Goal: Find specific page/section: Find specific page/section

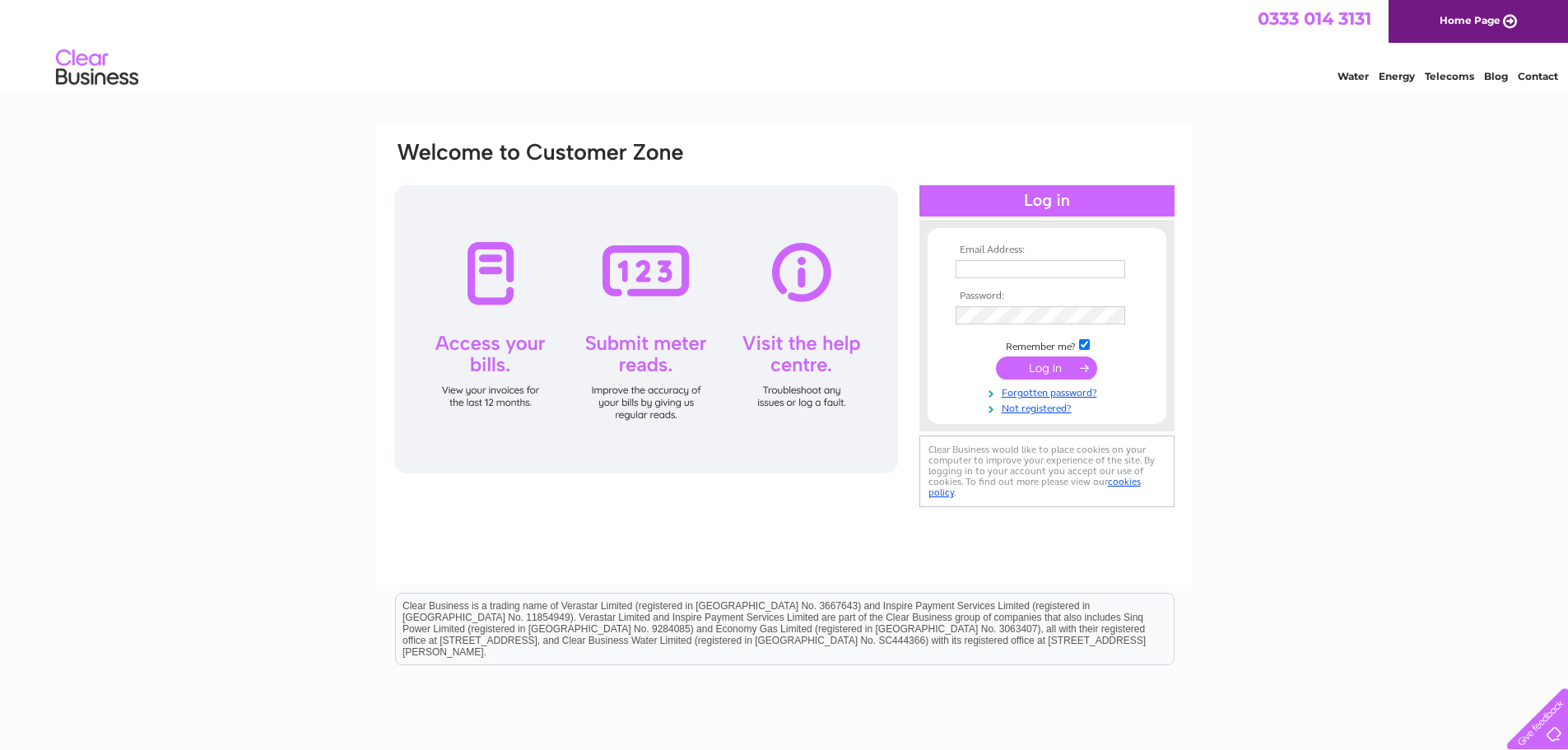
type input "Accounts@jungleproducts.co.uk"
click at [1027, 367] on input "submit" at bounding box center [1047, 368] width 102 height 23
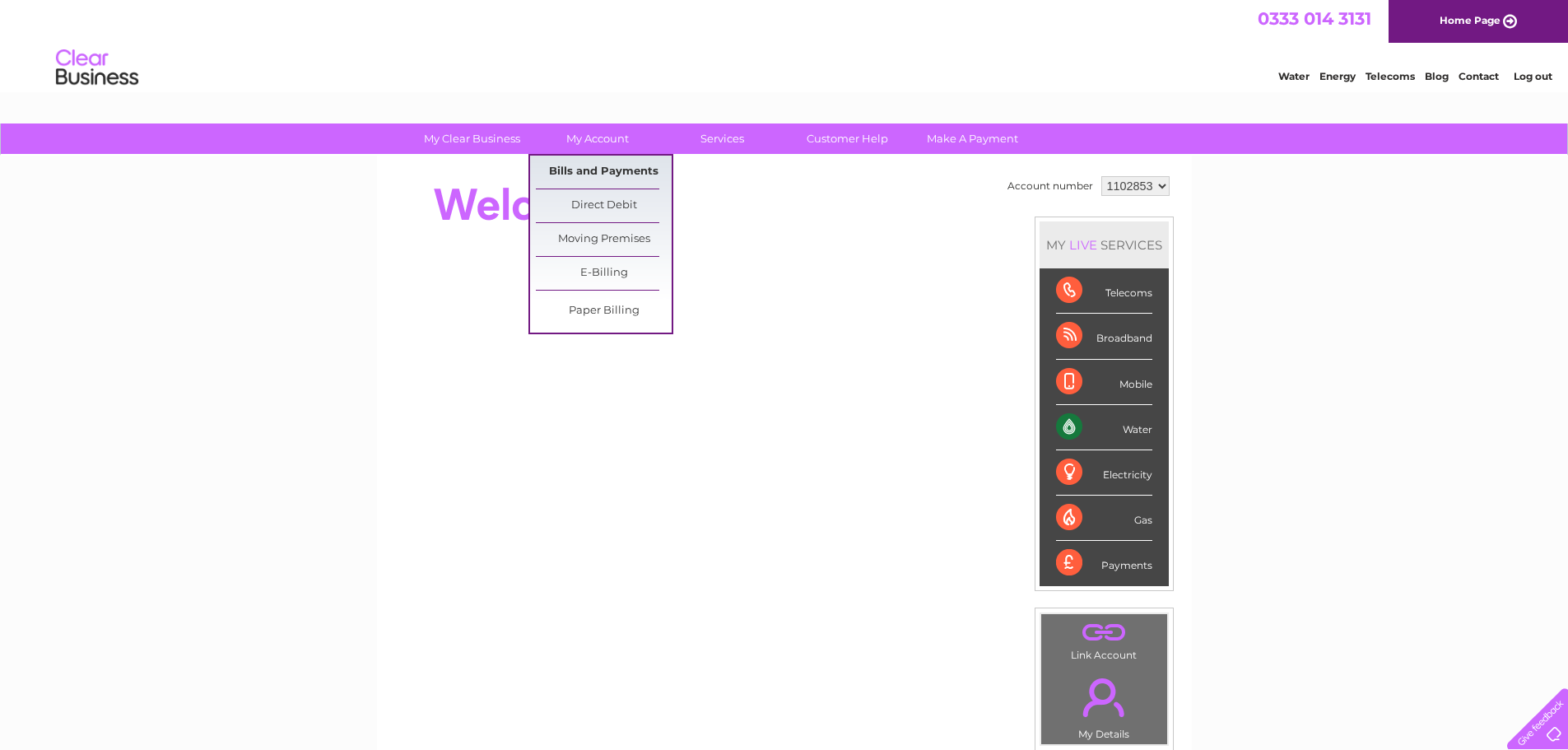
click at [581, 162] on link "Bills and Payments" at bounding box center [604, 171] width 136 height 33
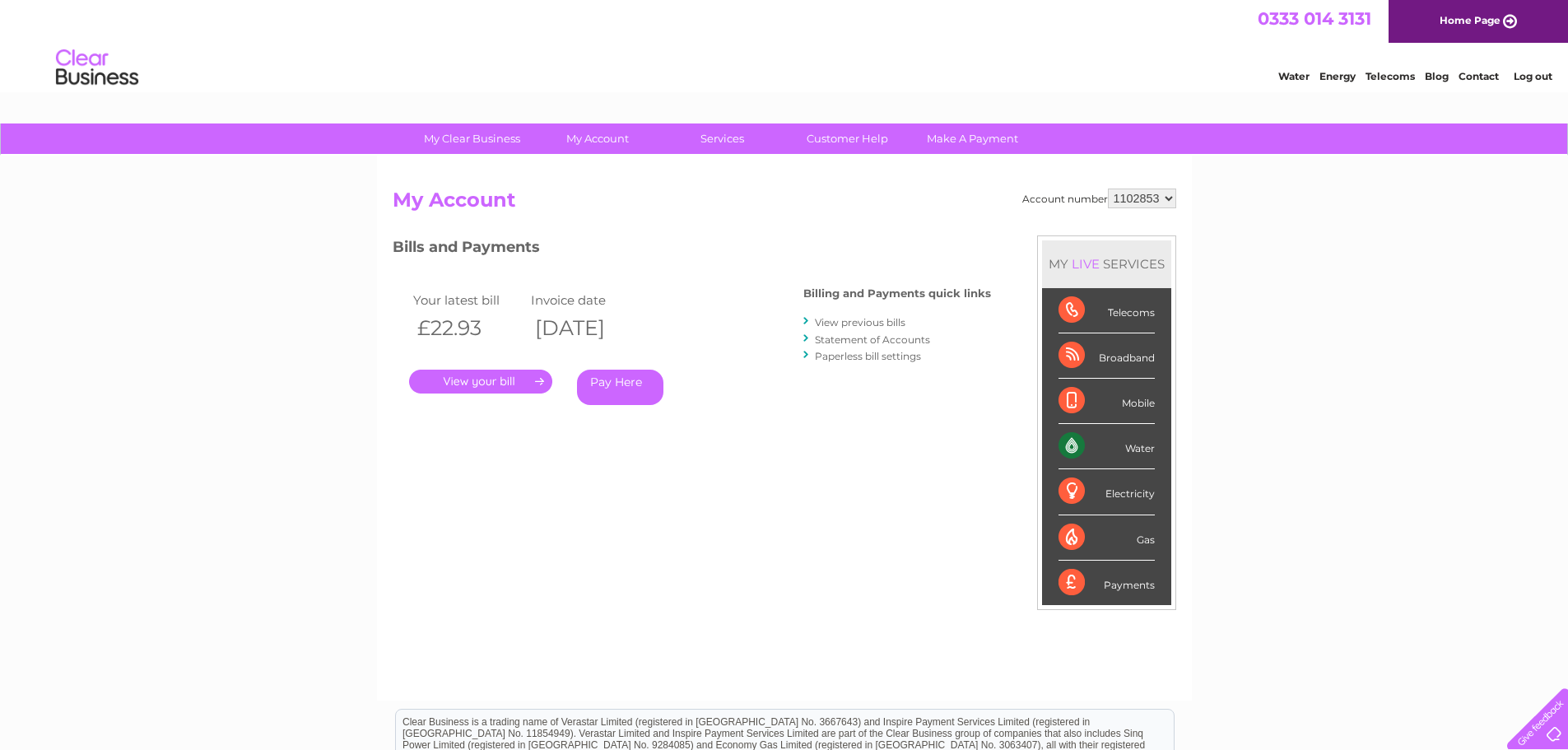
click at [504, 383] on link "." at bounding box center [480, 382] width 143 height 24
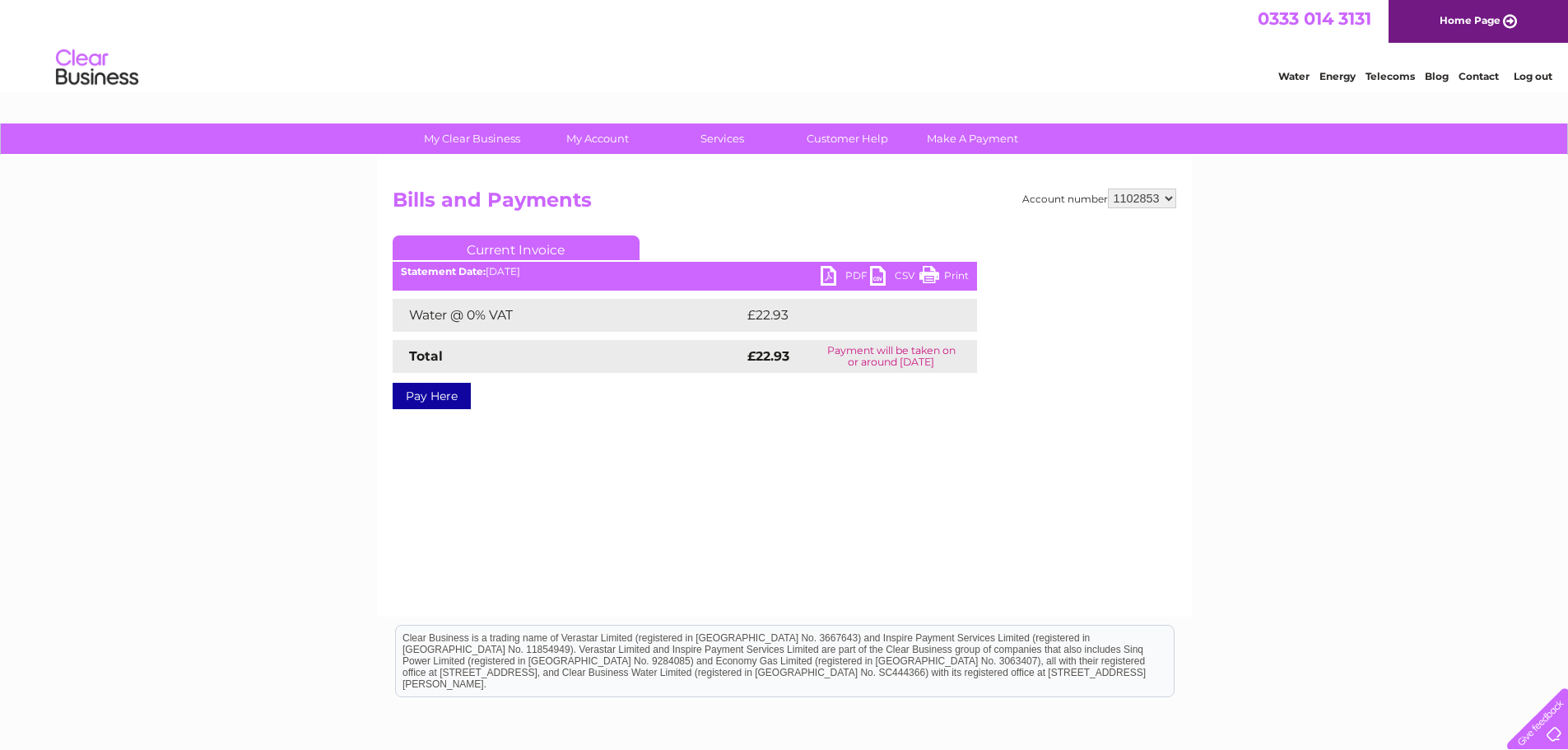
click at [849, 267] on link "PDF" at bounding box center [846, 277] width 49 height 24
